Goal: Task Accomplishment & Management: Manage account settings

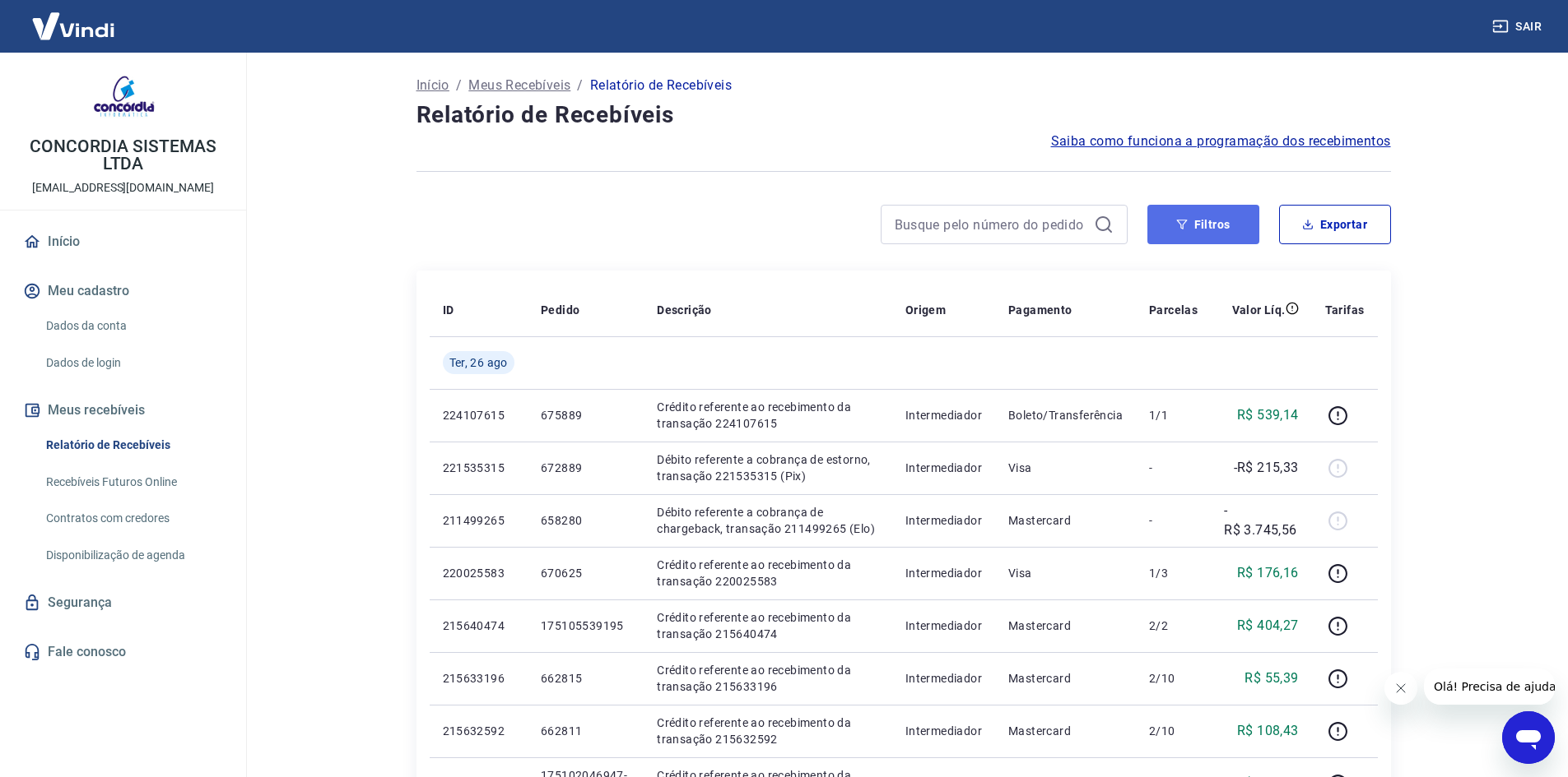
click at [1214, 231] on button "Filtros" at bounding box center [1203, 224] width 112 height 39
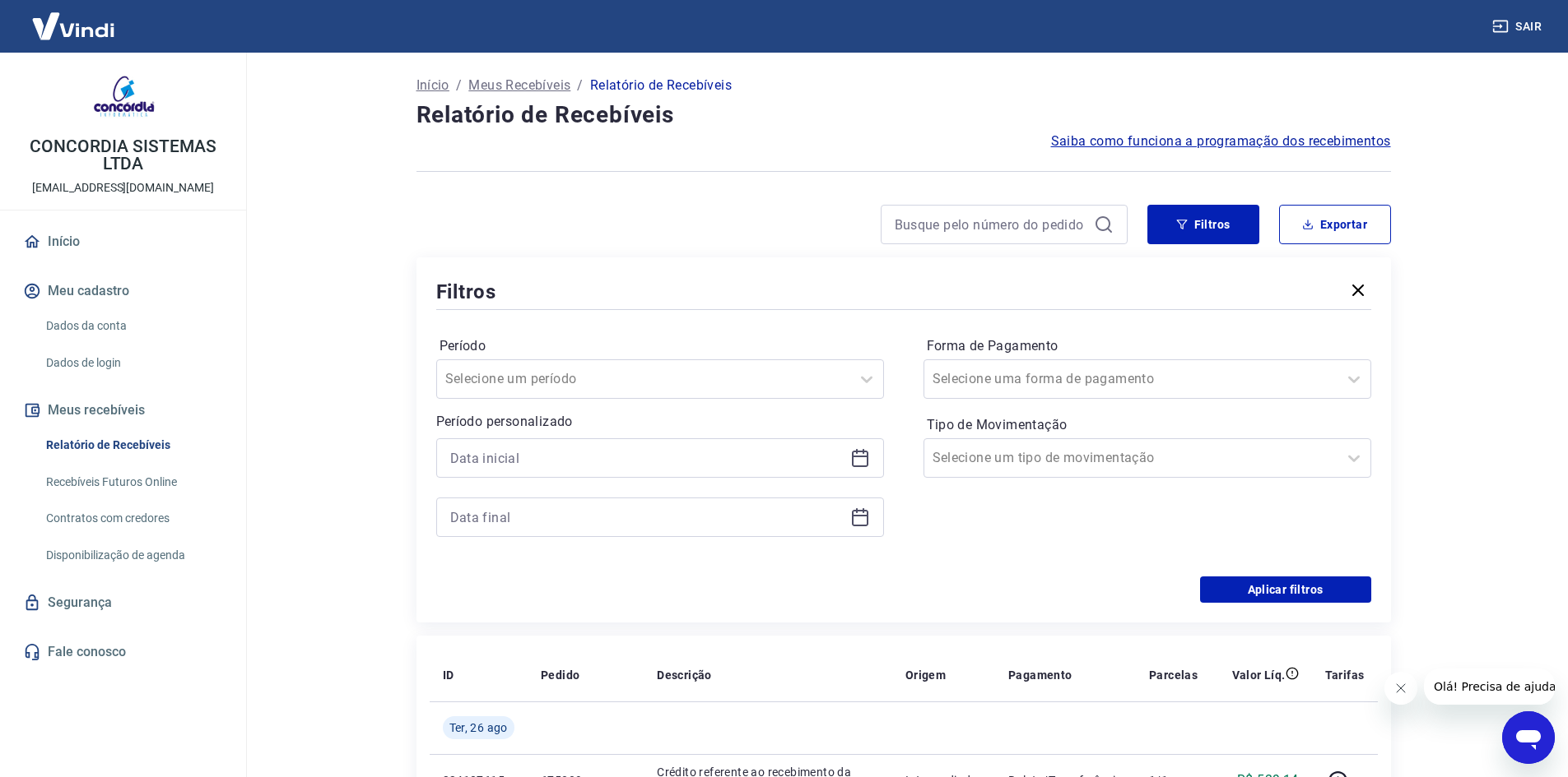
click at [860, 460] on icon at bounding box center [859, 458] width 20 height 20
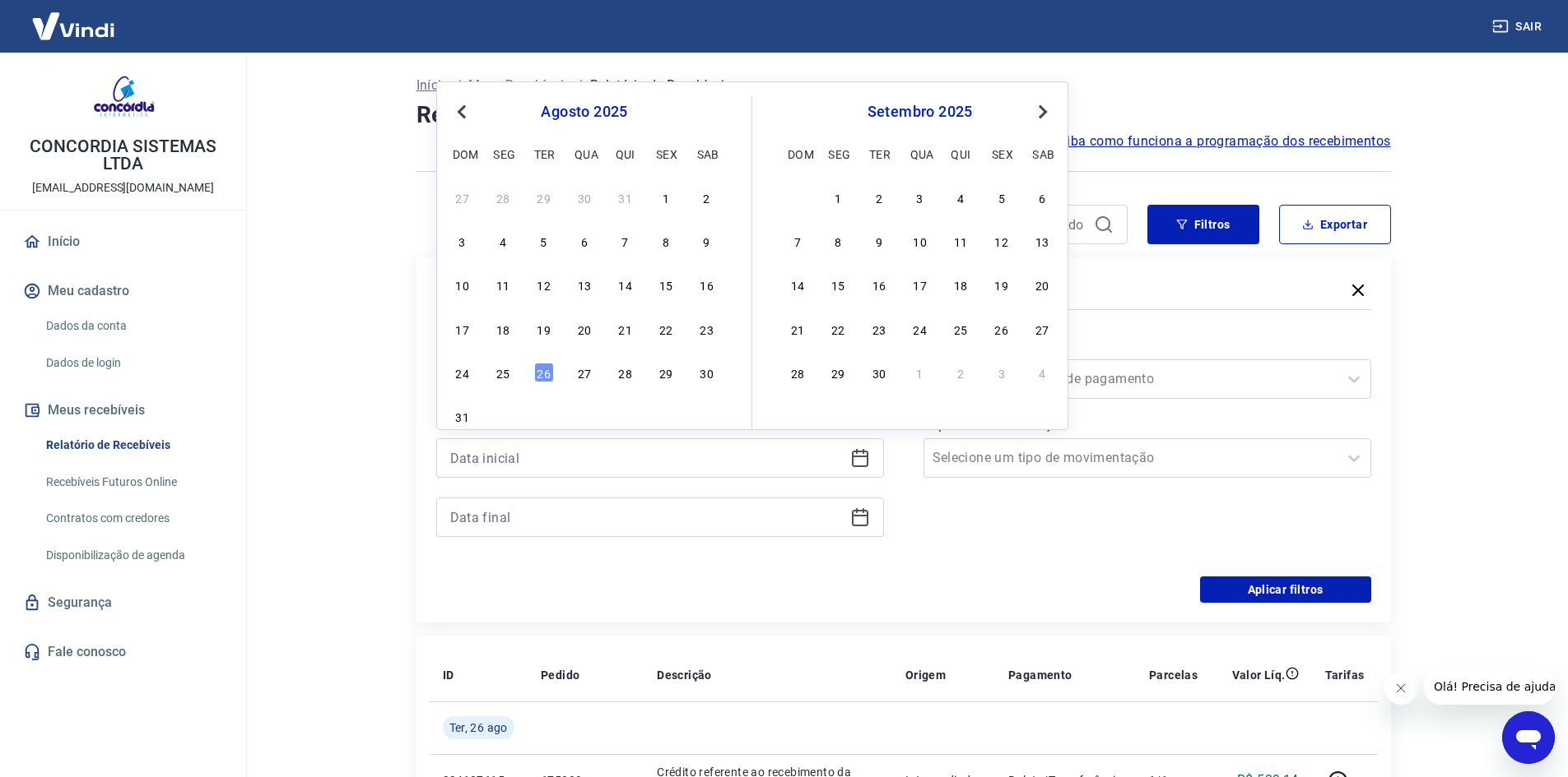
click at [706, 331] on div "23" at bounding box center [707, 328] width 20 height 20
click at [710, 341] on label "Período" at bounding box center [660, 345] width 441 height 20
type input "[DATE]"
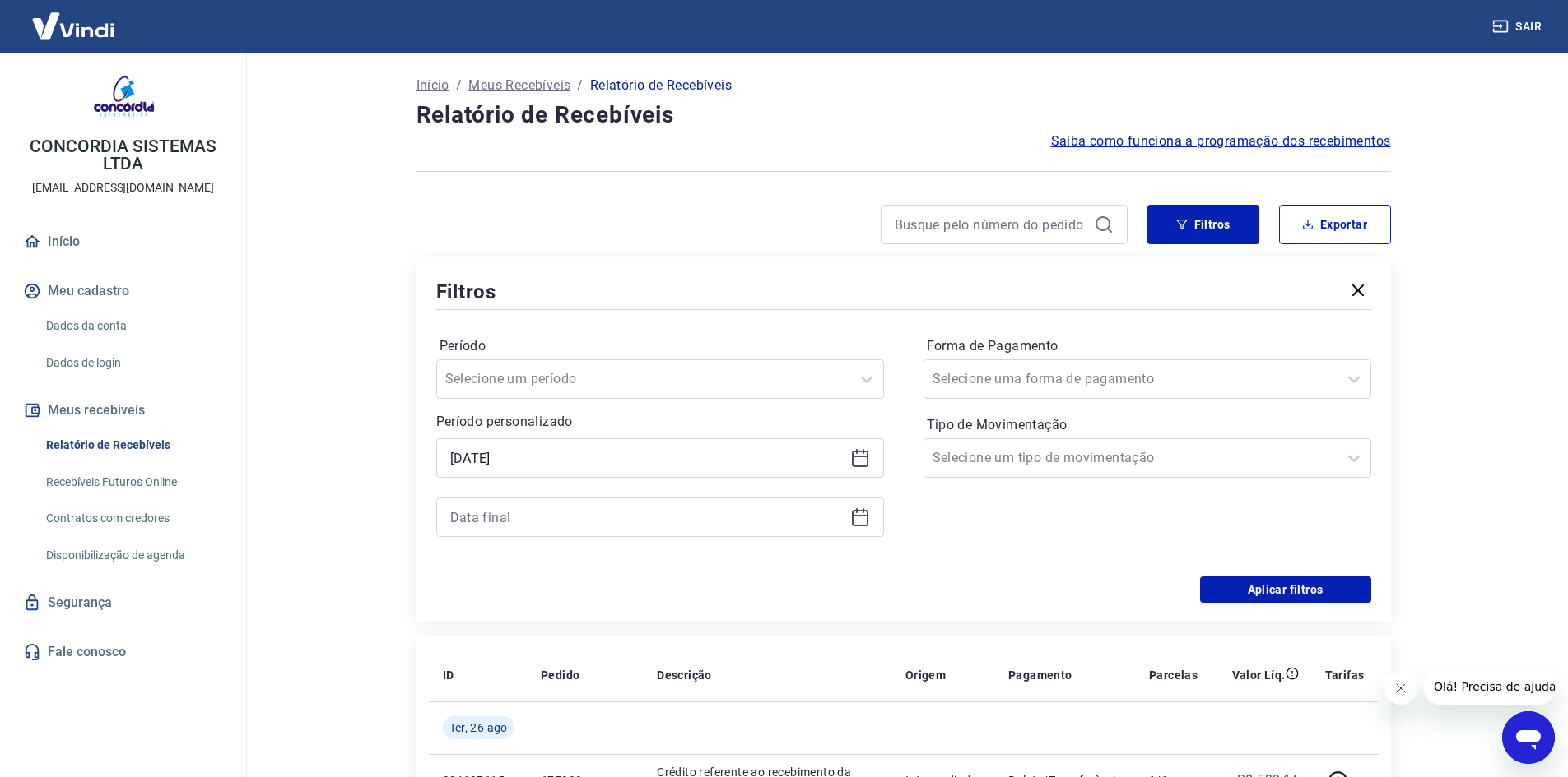
click at [706, 325] on div "Período Selecione um período Período personalizado Selected date: [DATE] [DATE]…" at bounding box center [903, 445] width 935 height 263
click at [881, 519] on div at bounding box center [659, 517] width 448 height 39
click at [857, 517] on icon at bounding box center [859, 516] width 20 height 20
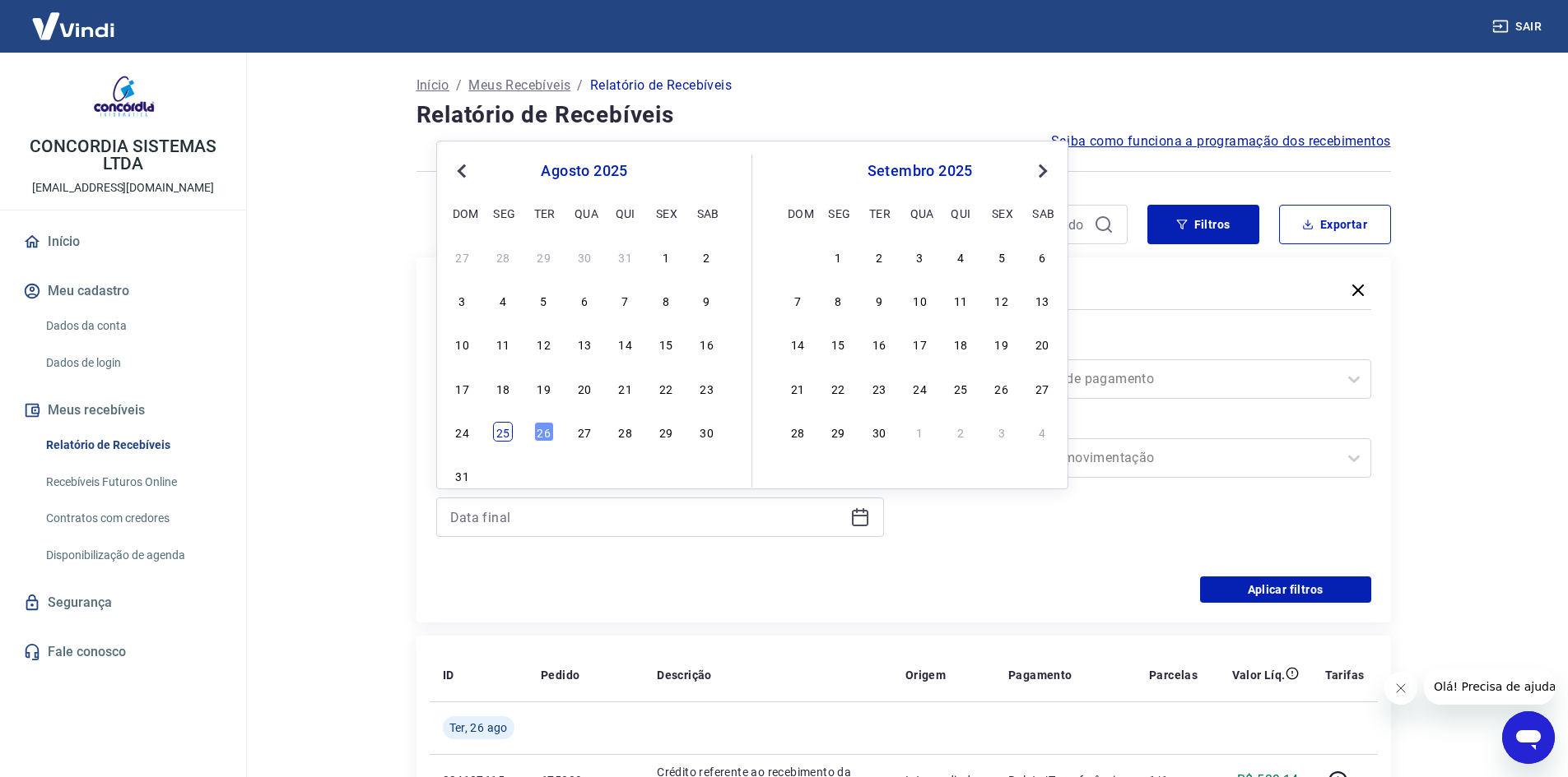
click at [502, 431] on div "25" at bounding box center [502, 431] width 20 height 20
click at [502, 431] on p "Período personalizado" at bounding box center [659, 422] width 448 height 20
type input "[DATE]"
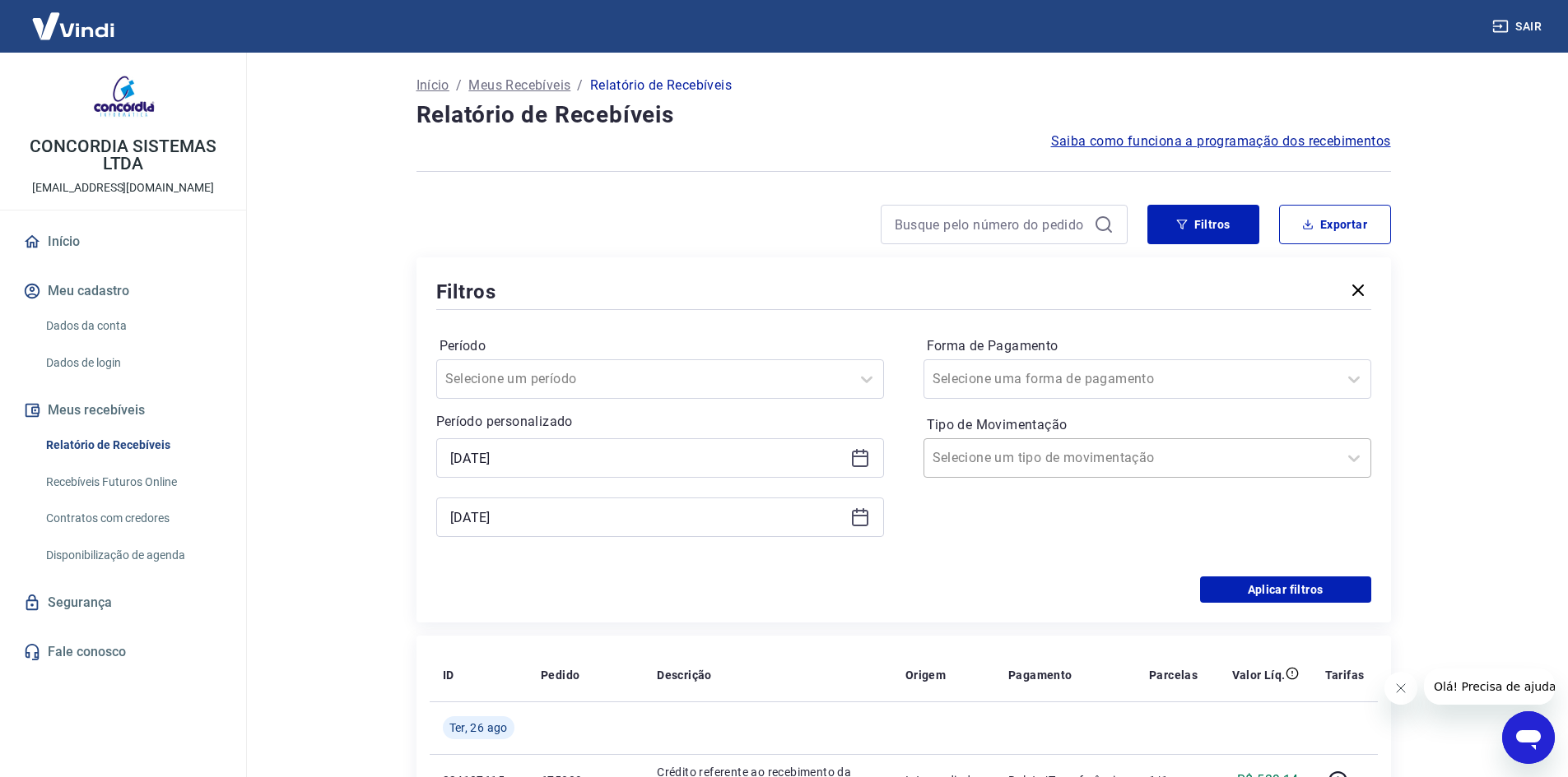
click at [1042, 455] on input "Tipo de Movimentação" at bounding box center [1015, 458] width 167 height 20
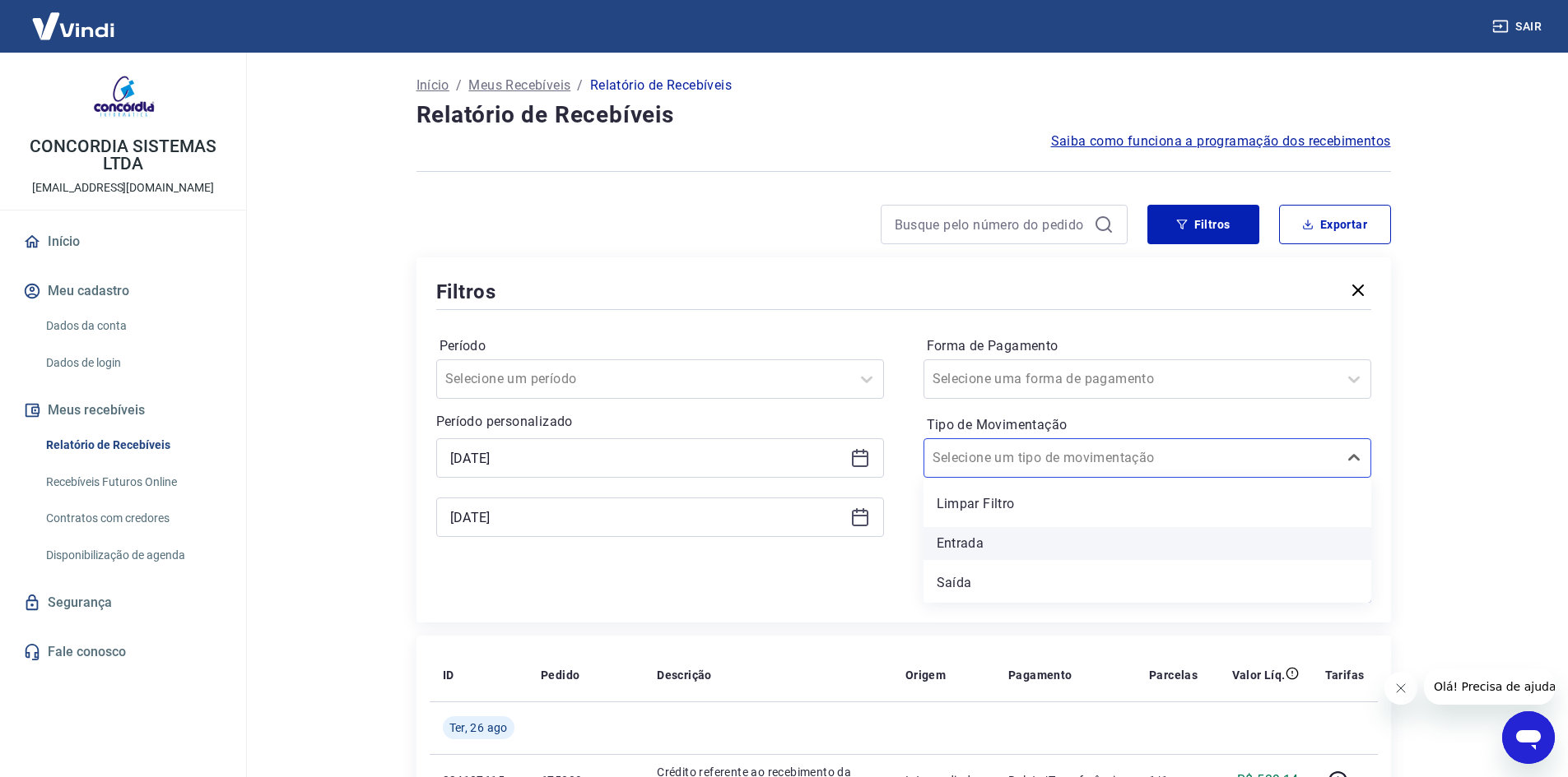
click at [995, 552] on div "Entrada" at bounding box center [1147, 543] width 448 height 33
click at [1021, 550] on div "Forma de Pagamento Selecione uma forma de pagamento Tipo de Movimentação option…" at bounding box center [1147, 445] width 448 height 223
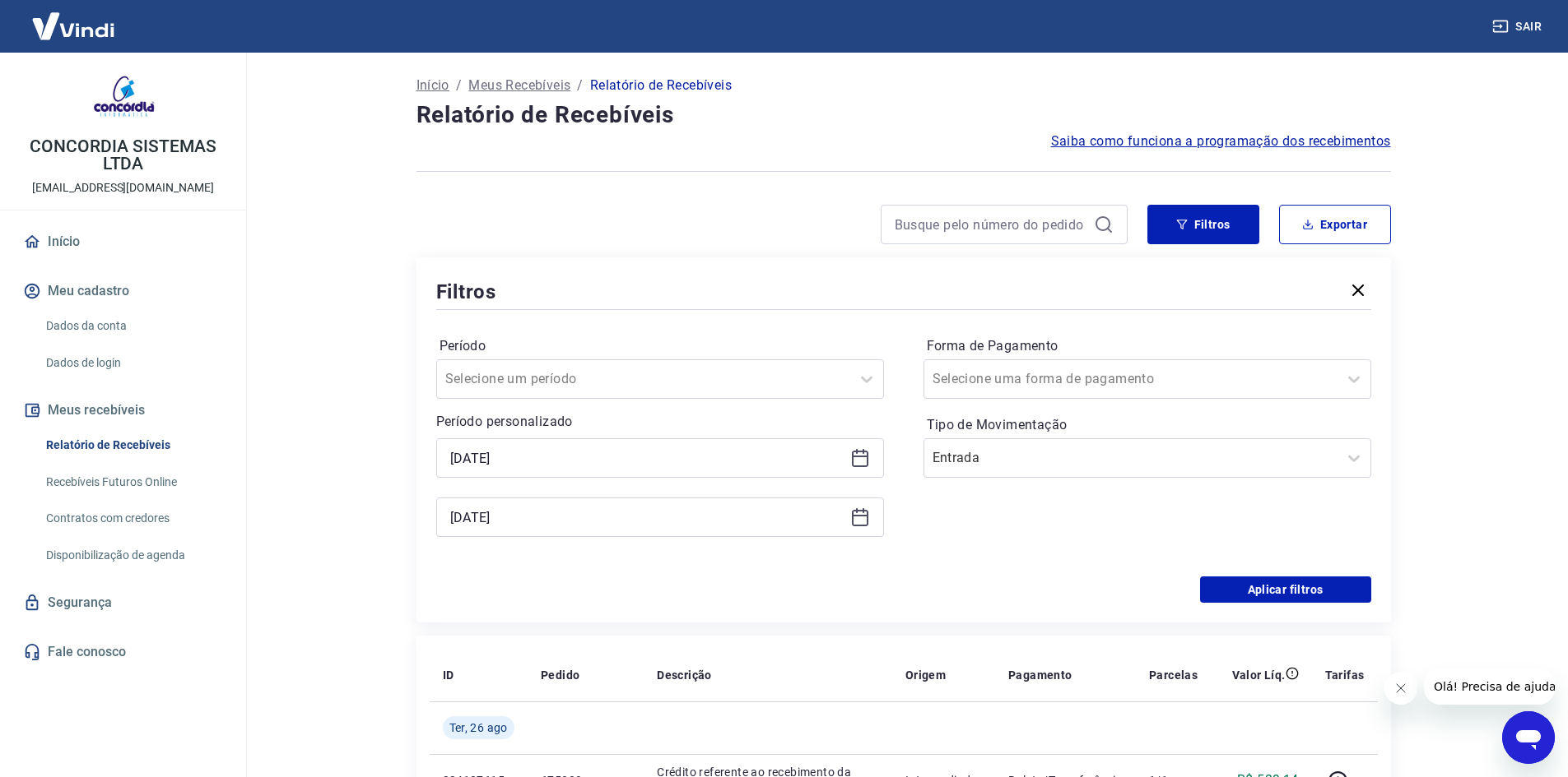
click at [1252, 604] on div "Filtros Período Selecione um período Período personalizado Selected date: [DATE…" at bounding box center [903, 440] width 974 height 365
click at [1252, 585] on button "Aplicar filtros" at bounding box center [1286, 590] width 171 height 26
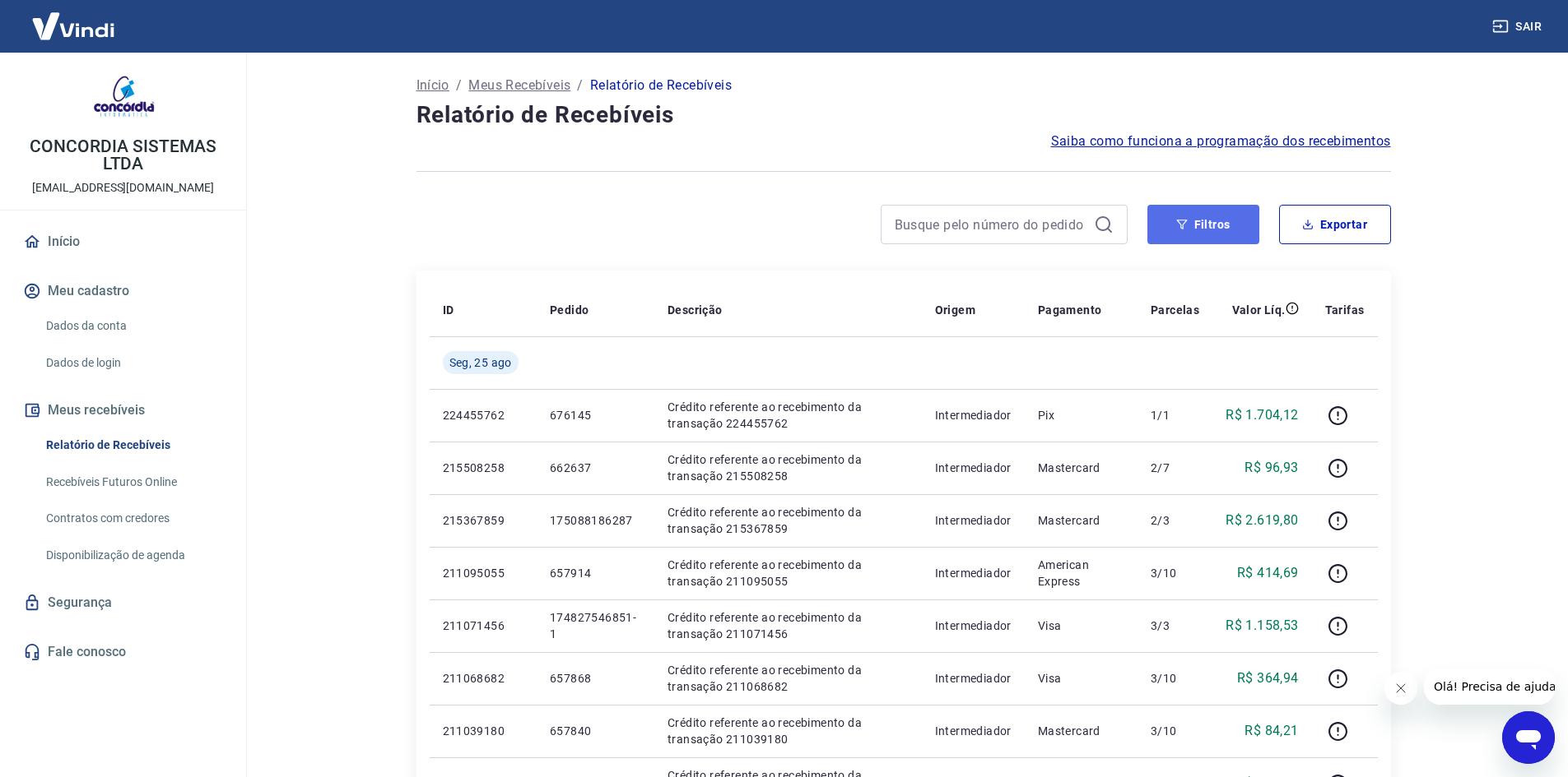
click at [1213, 217] on button "Filtros" at bounding box center [1203, 224] width 112 height 39
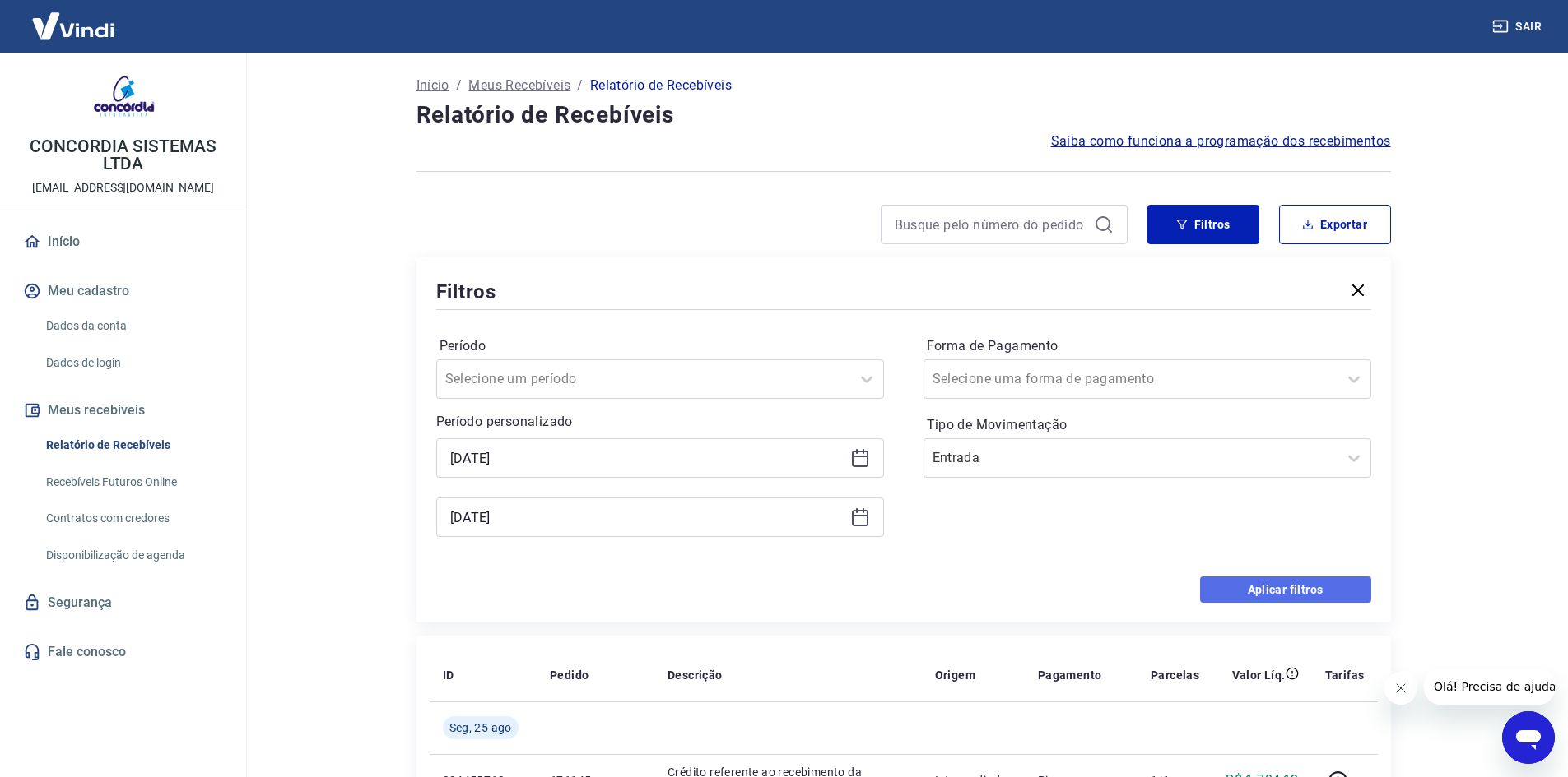
click at [1304, 589] on button "Aplicar filtros" at bounding box center [1286, 590] width 171 height 26
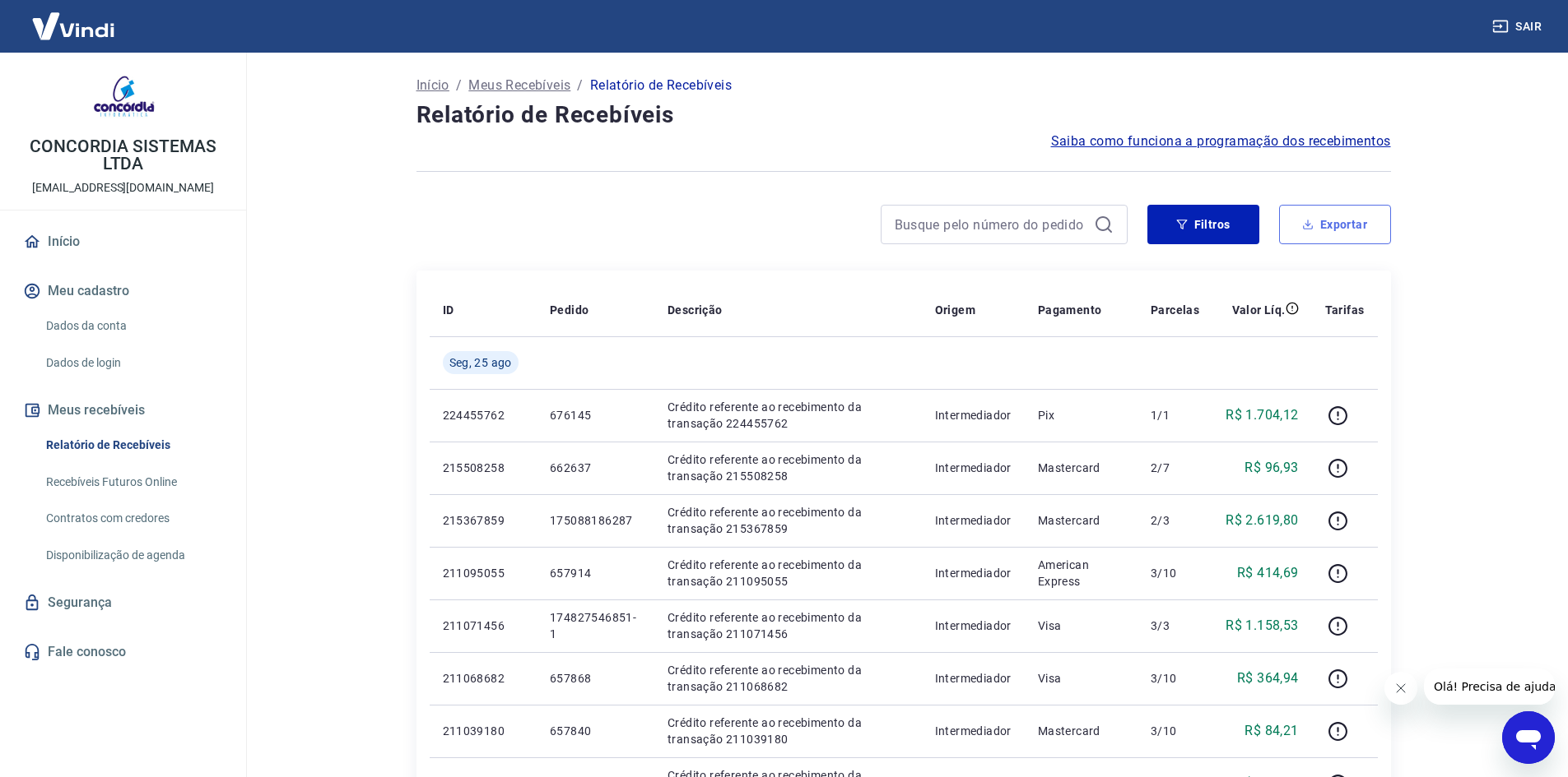
click at [1325, 228] on button "Exportar" at bounding box center [1334, 224] width 112 height 39
type input "[DATE]"
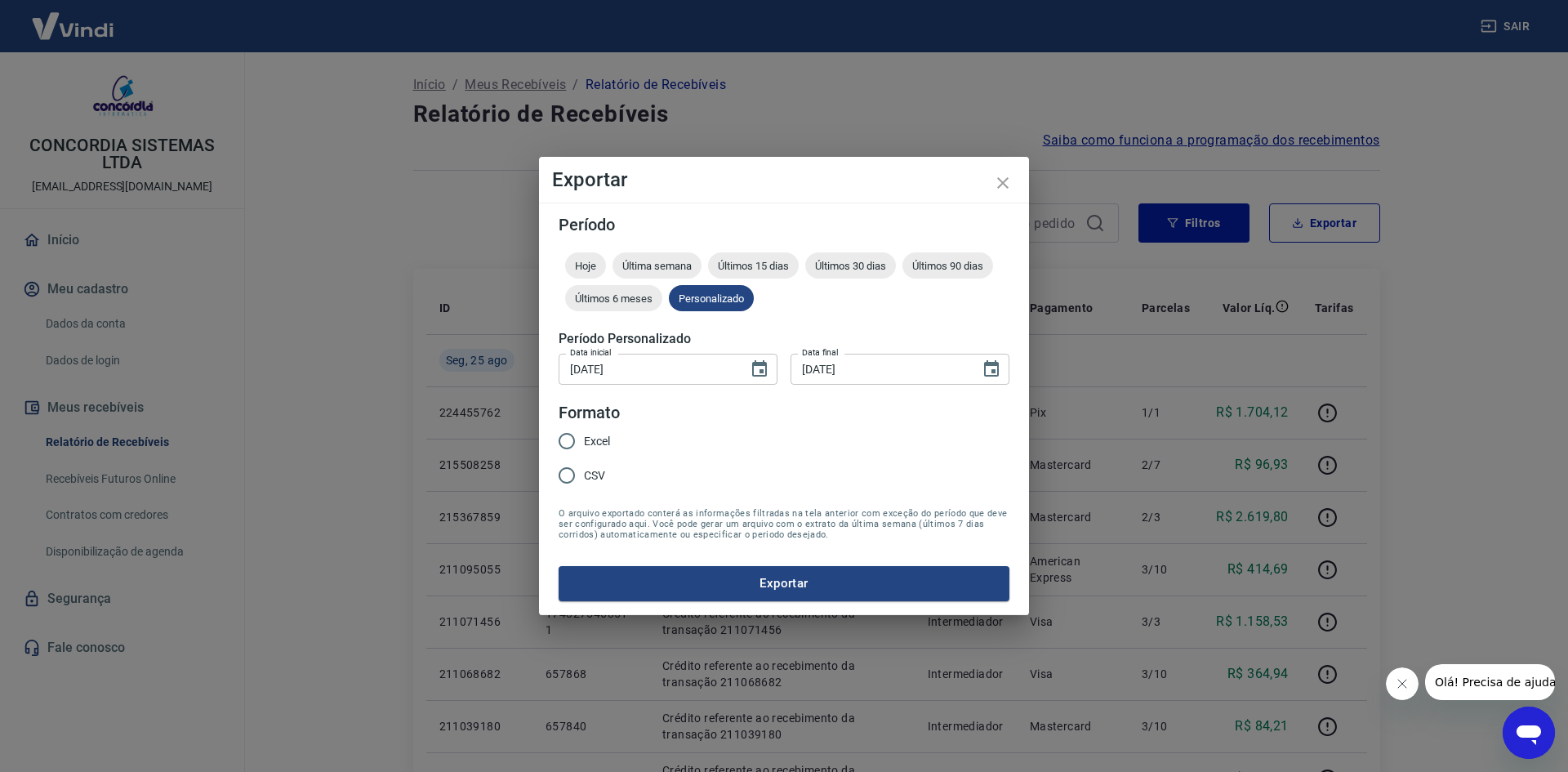
click at [601, 448] on span "Excel" at bounding box center [597, 441] width 26 height 18
click at [584, 448] on input "Excel" at bounding box center [566, 441] width 34 height 34
radio input "true"
click at [729, 564] on form "Período Hoje Última semana Últimos 15 dias Últimos 30 dias Últimos 90 dias Últi…" at bounding box center [784, 408] width 451 height 384
click at [740, 576] on button "Exportar" at bounding box center [784, 582] width 451 height 34
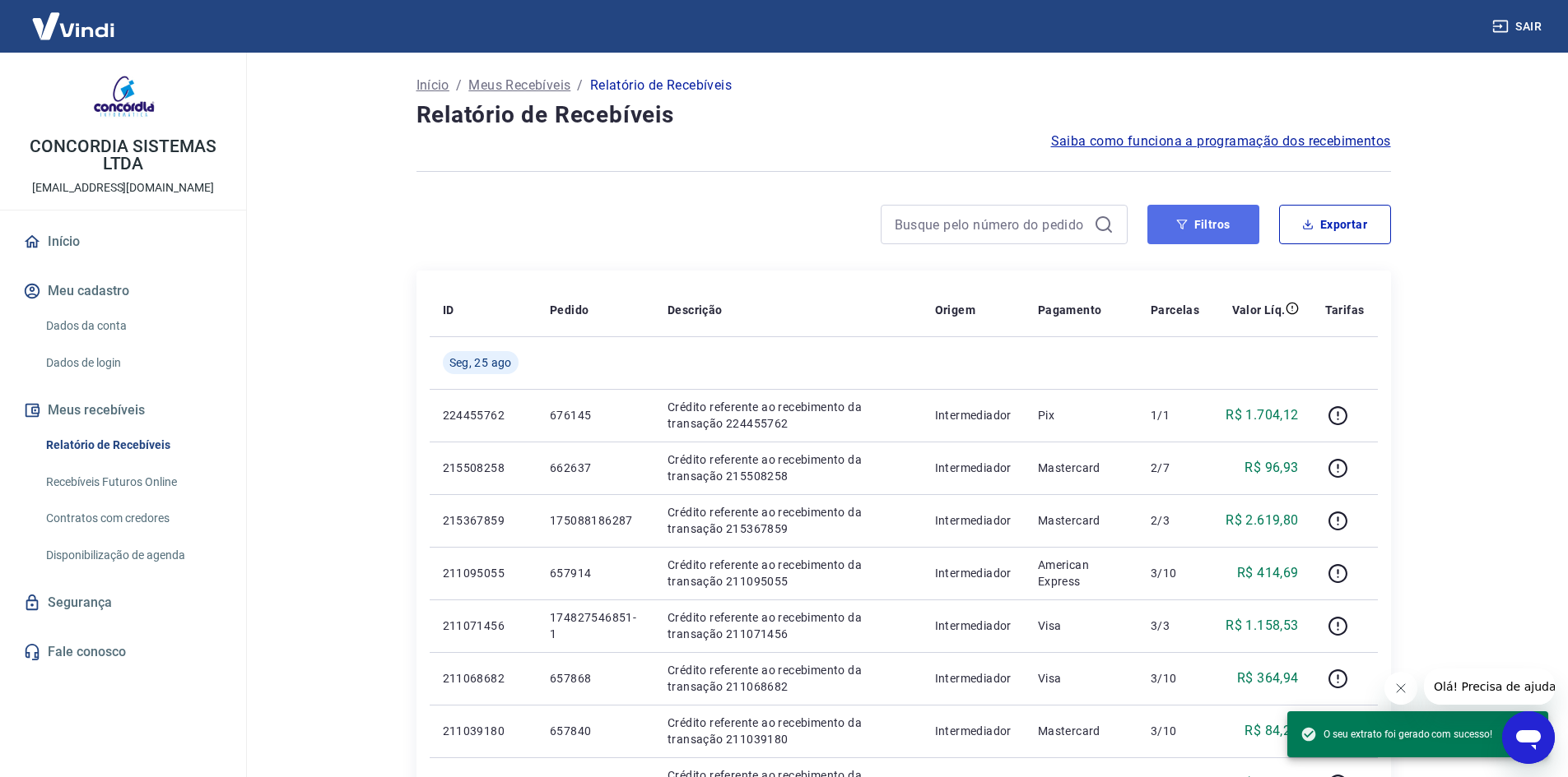
click at [1185, 232] on button "Filtros" at bounding box center [1203, 224] width 112 height 39
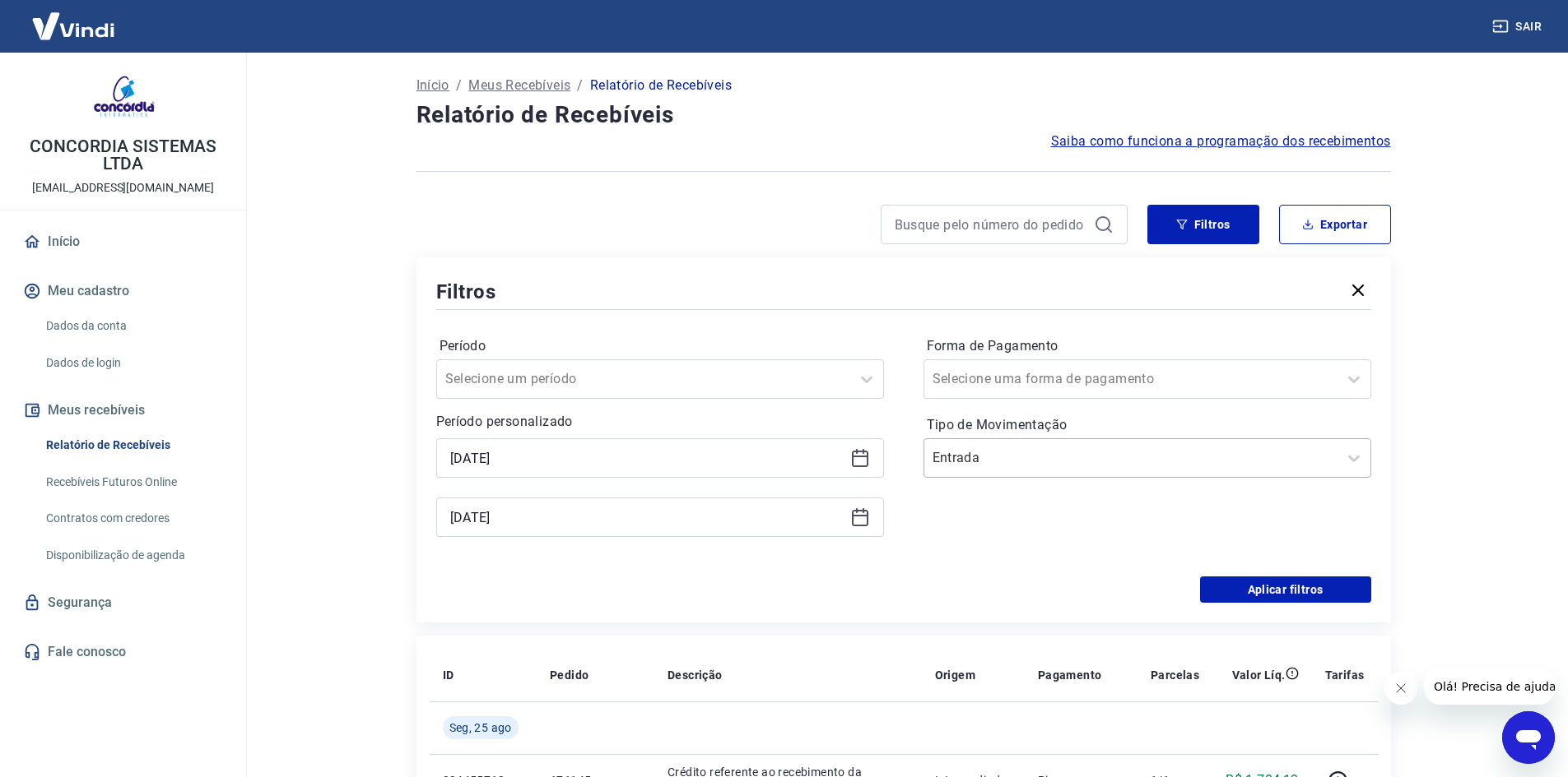
click at [1030, 467] on input "Tipo de Movimentação" at bounding box center [1015, 458] width 167 height 20
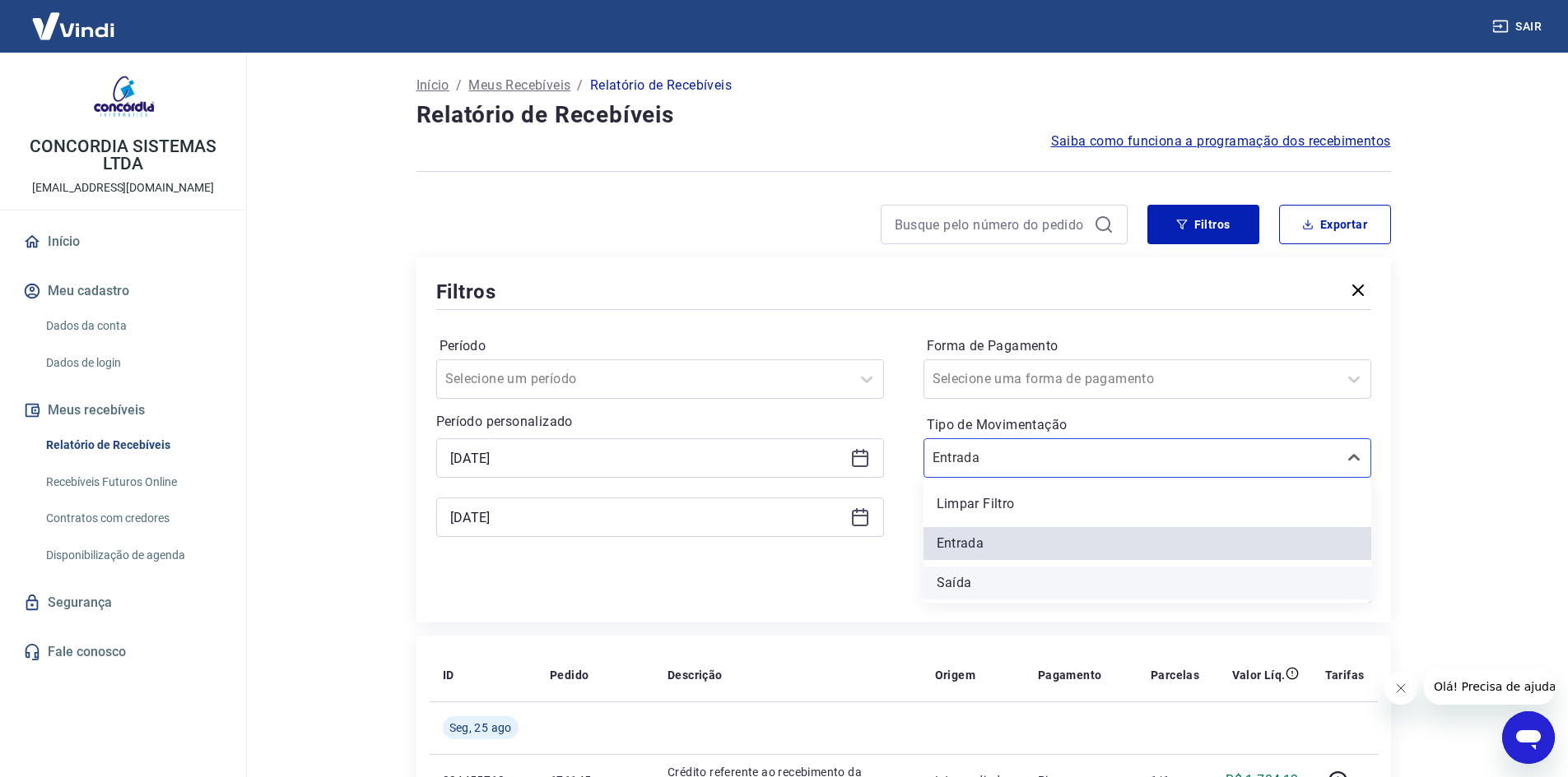
click at [1005, 579] on div "Saída" at bounding box center [1147, 583] width 448 height 33
click at [1034, 589] on div "Aplicar filtros" at bounding box center [903, 590] width 935 height 26
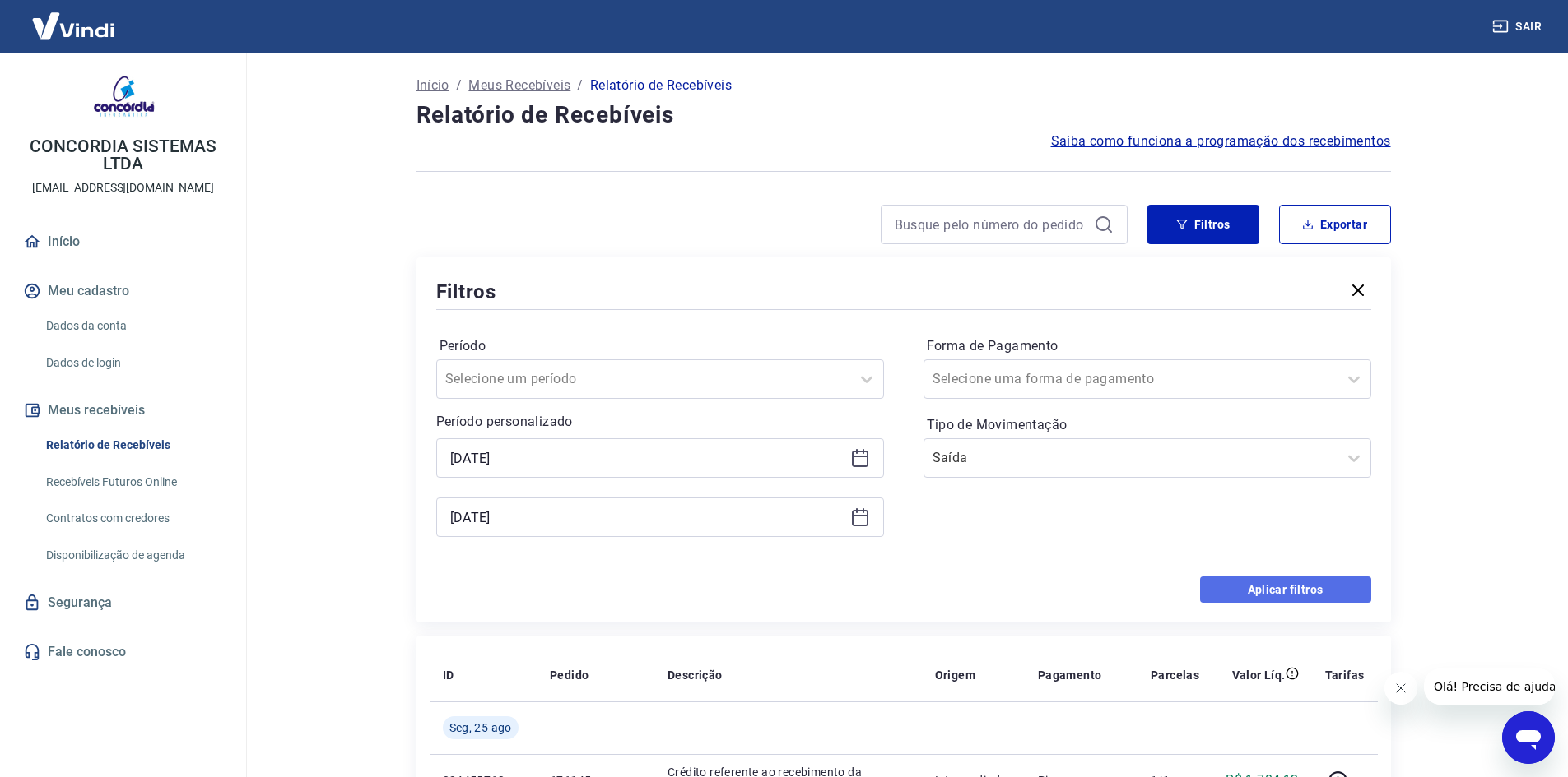
click at [1297, 595] on button "Aplicar filtros" at bounding box center [1286, 590] width 171 height 26
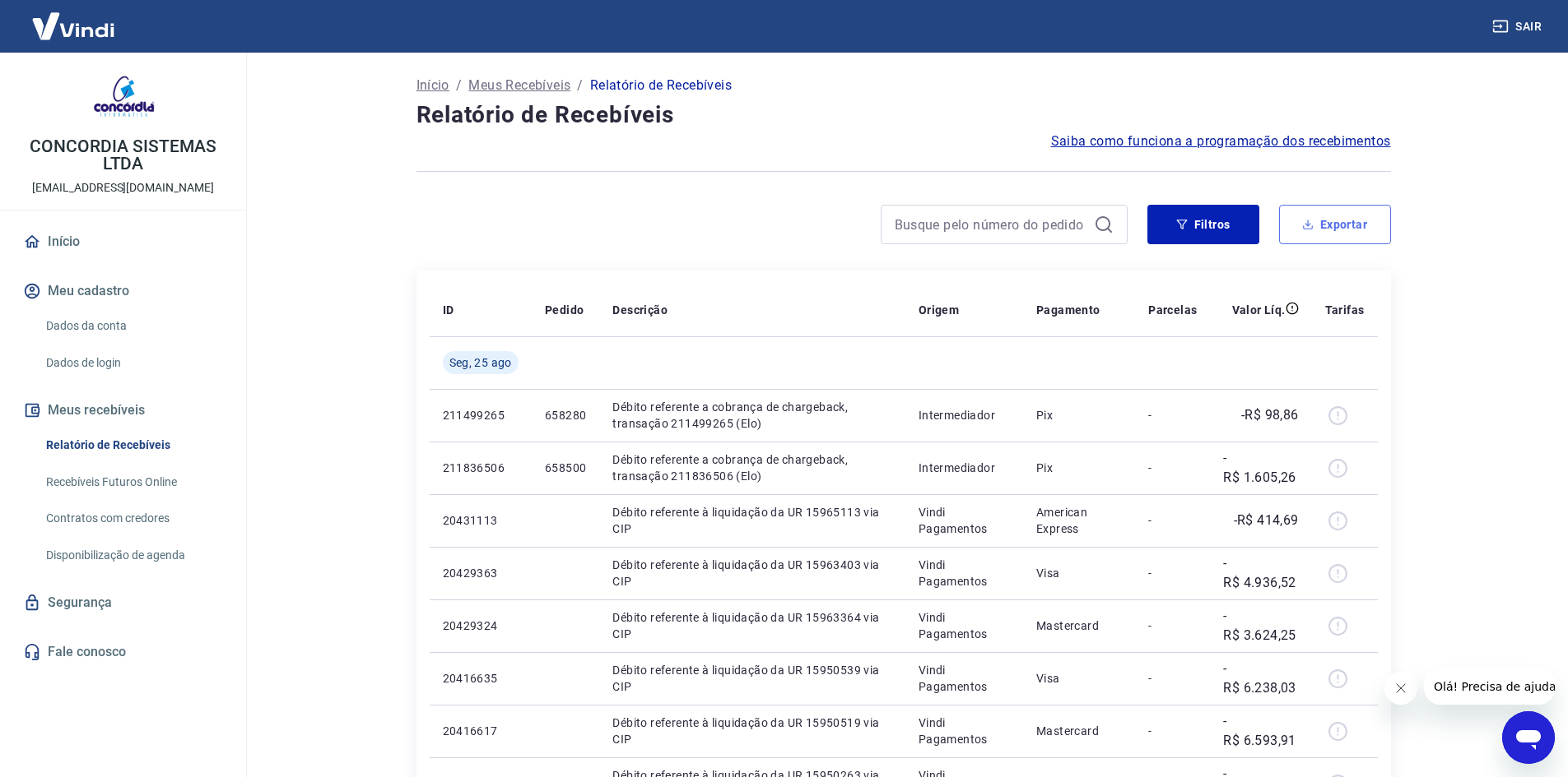
click at [1316, 229] on button "Exportar" at bounding box center [1334, 224] width 112 height 39
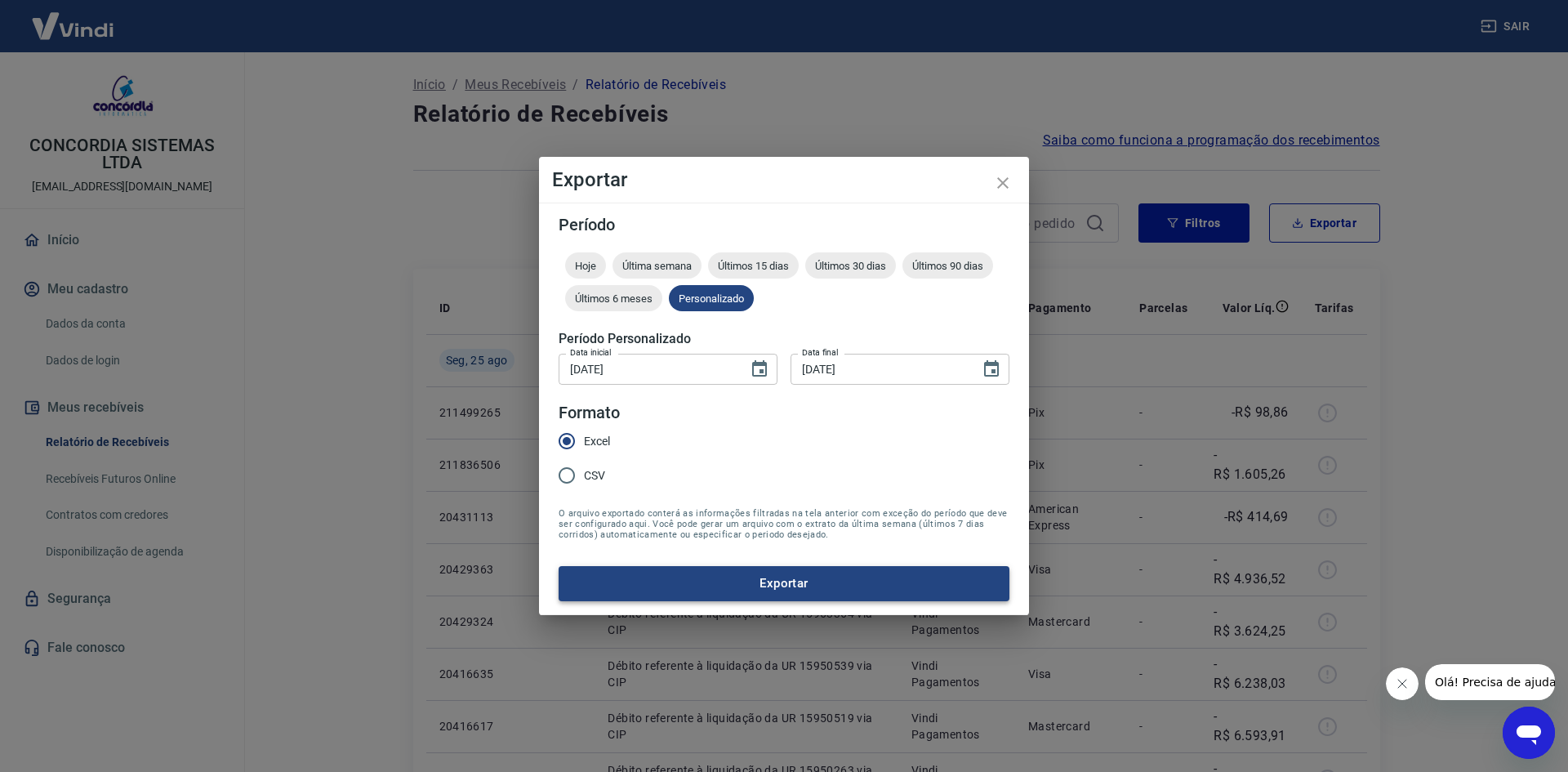
click at [805, 574] on button "Exportar" at bounding box center [784, 582] width 451 height 34
